Goal: Information Seeking & Learning: Learn about a topic

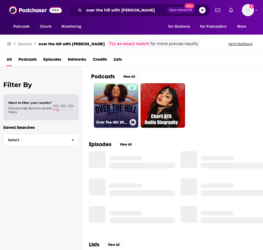
click at [126, 105] on link "Over The Hill With Selena Hill" at bounding box center [116, 105] width 44 height 44
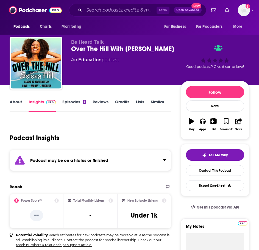
click at [104, 15] on div "Ctrl K Open Advanced New" at bounding box center [137, 10] width 137 height 13
click at [105, 10] on input "Search podcasts, credits, & more..." at bounding box center [120, 10] width 72 height 9
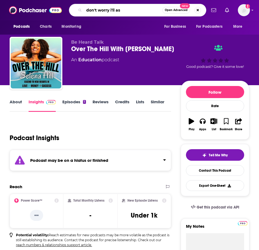
type input "don't worry i'll ask"
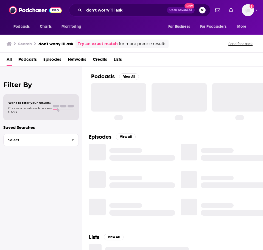
click at [156, 69] on div "Podcasts View All" at bounding box center [177, 96] width 172 height 60
click at [170, 66] on div "Podcasts View All" at bounding box center [177, 96] width 172 height 60
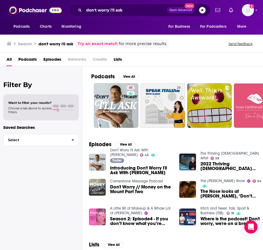
click at [70, 225] on div "Filter By Want to filter your results? Choose a tab above to access filters. Sa…" at bounding box center [41, 191] width 82 height 250
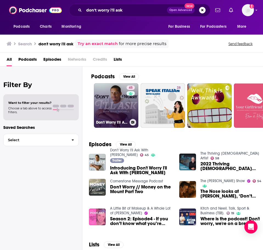
click at [124, 105] on link "45 Don't Worry I'll Ask With Isaac Rochell" at bounding box center [116, 105] width 44 height 44
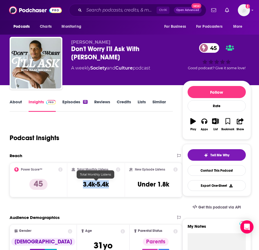
drag, startPoint x: 111, startPoint y: 184, endPoint x: 76, endPoint y: 184, distance: 34.9
click at [76, 184] on div "Total Monthly Listens 3.4k-5.4k" at bounding box center [96, 179] width 49 height 25
copy h3 "3.4k-5.4k"
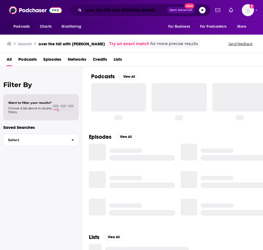
click at [140, 13] on input "over the hill with [PERSON_NAME]" at bounding box center [125, 10] width 83 height 9
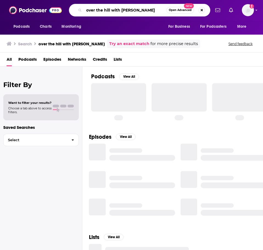
click at [140, 13] on input "over the hill with [PERSON_NAME]" at bounding box center [125, 10] width 82 height 9
type input "soulgum"
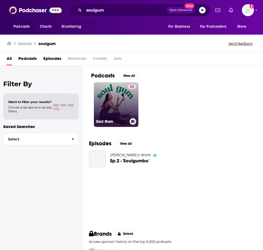
click at [120, 99] on link "58 Soul Gum" at bounding box center [116, 104] width 44 height 44
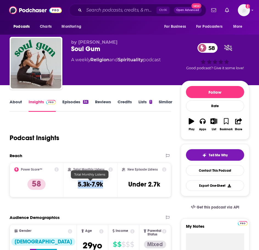
drag, startPoint x: 105, startPoint y: 184, endPoint x: 74, endPoint y: 185, distance: 30.8
click at [74, 185] on div "Total Monthly Listens 5.3k-7.9k" at bounding box center [90, 179] width 45 height 25
copy h3 "5.3k-7.9k"
